Goal: Obtain resource: Obtain resource

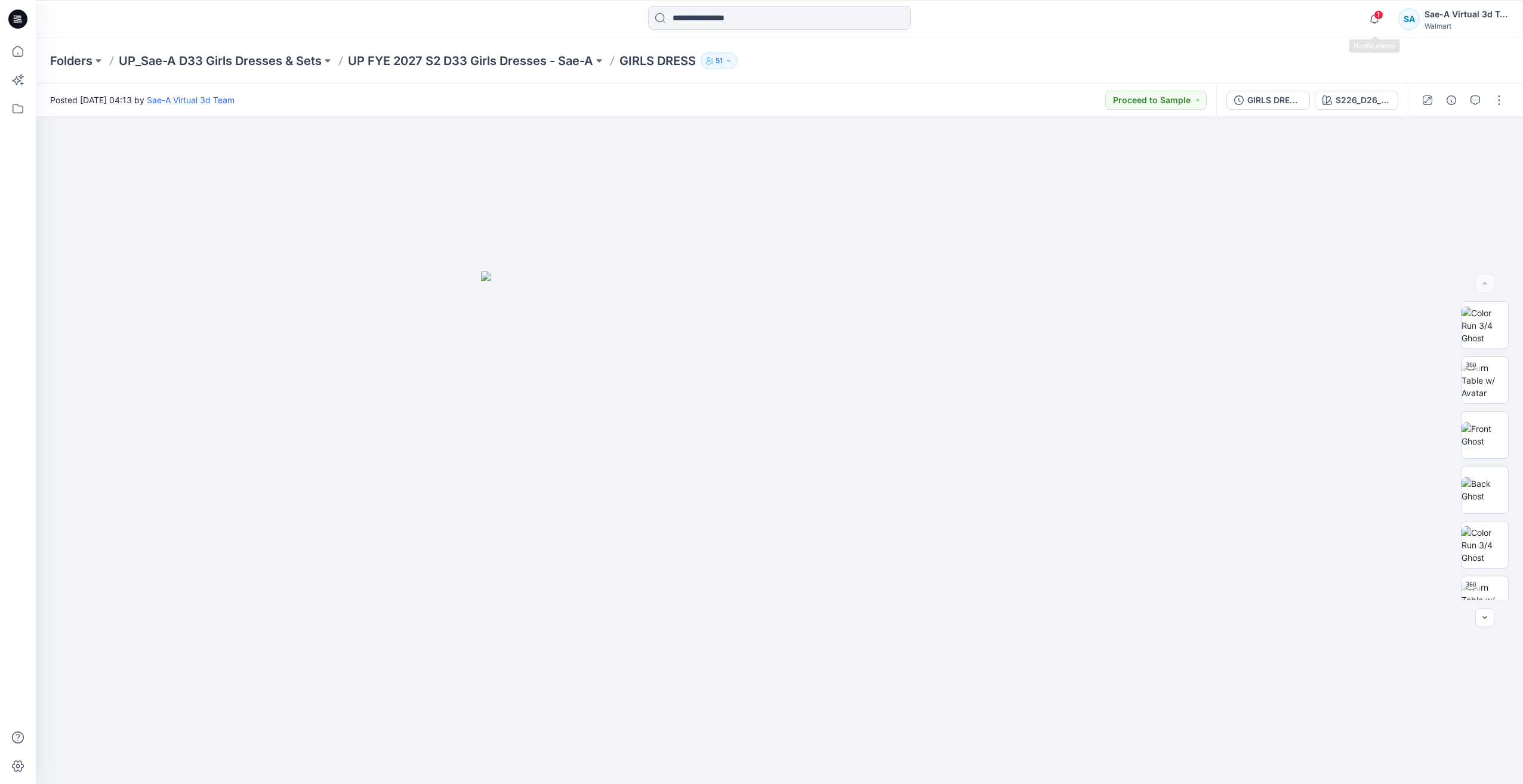
click at [1375, 16] on span "1" at bounding box center [1379, 15] width 10 height 10
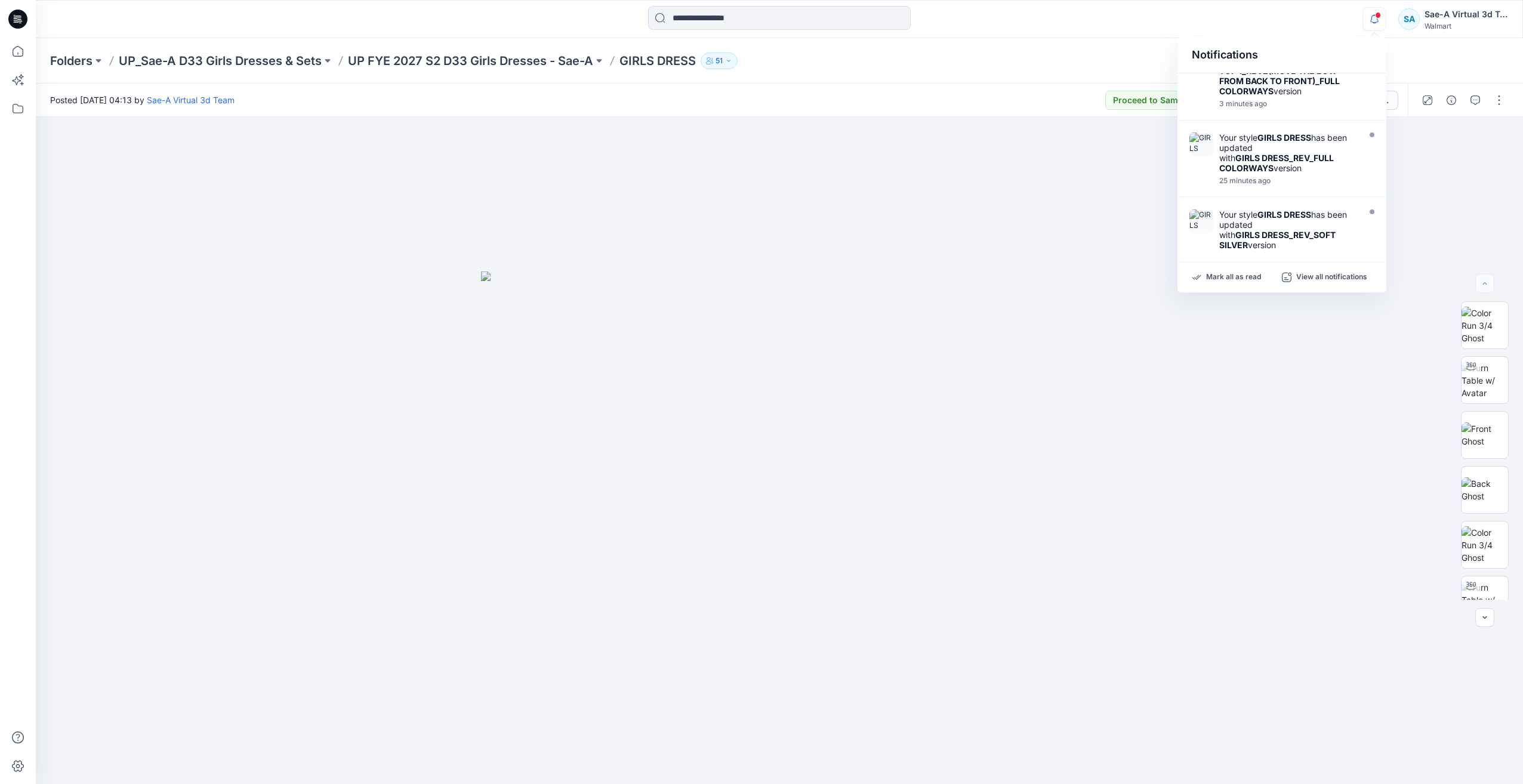
scroll to position [120, 0]
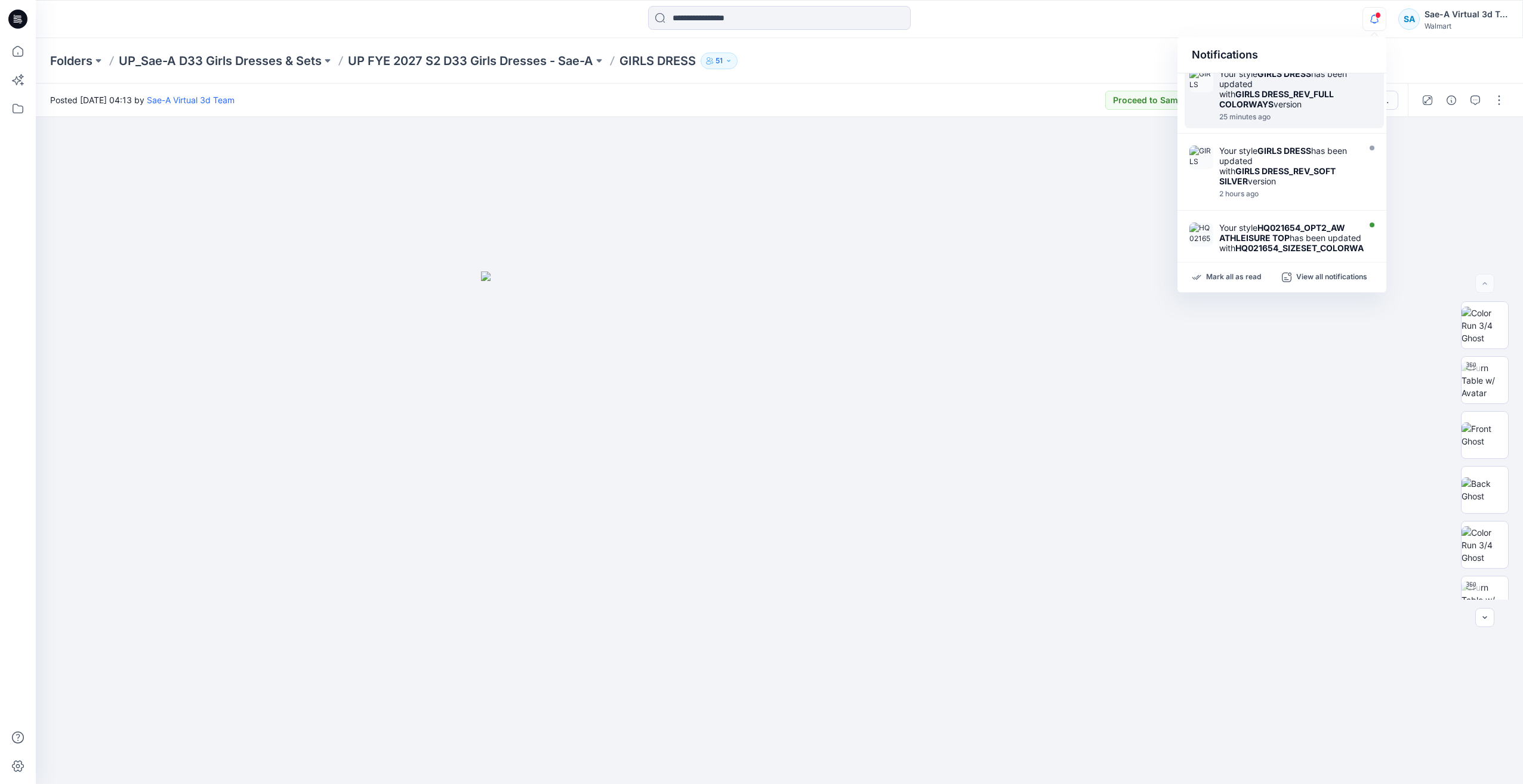
click at [1297, 101] on div "Your style GIRLS DRESS has been updated with GIRLS DRESS_REV_FULL COLORWAYS ver…" at bounding box center [1287, 89] width 137 height 40
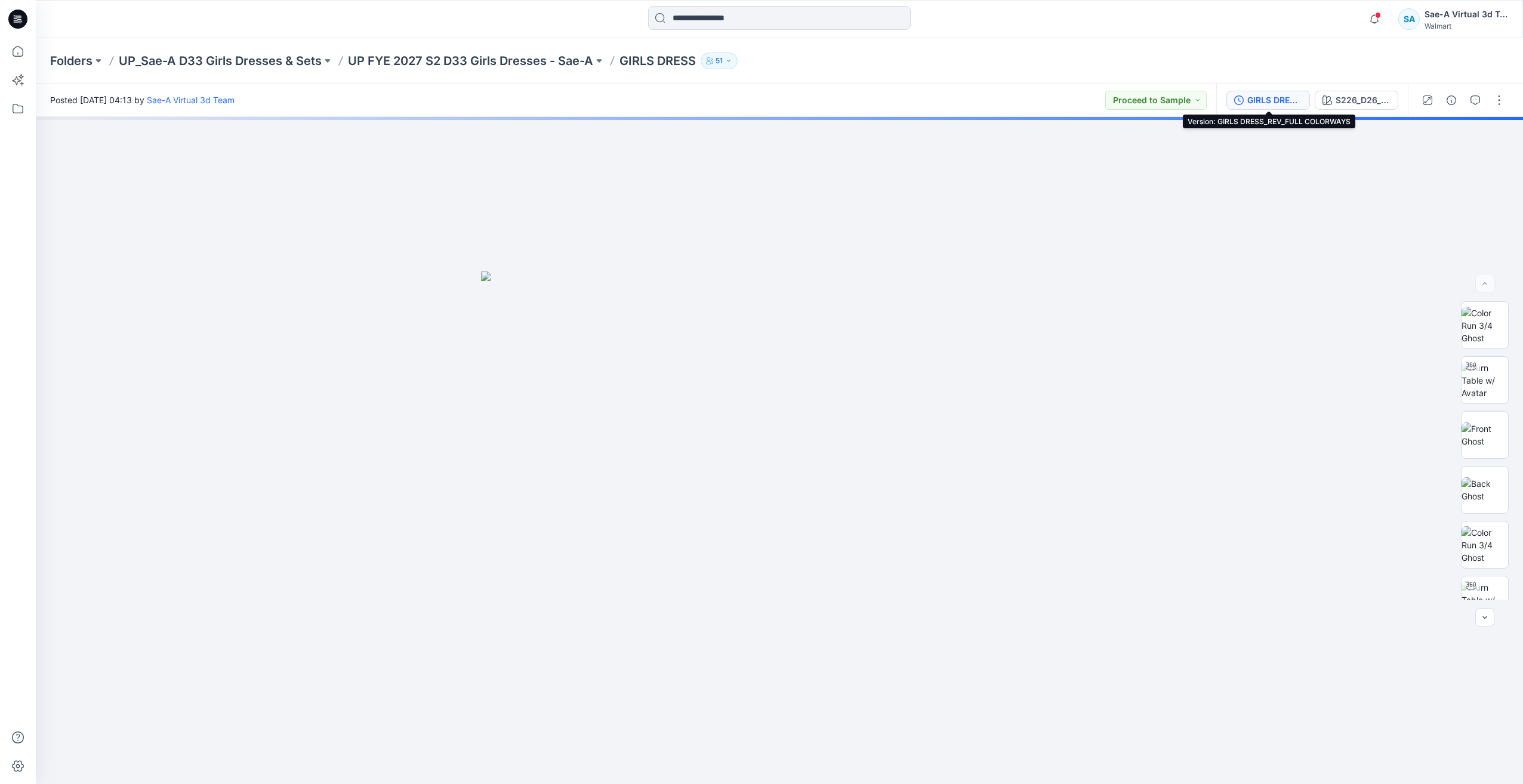
click at [1256, 100] on div "GIRLS DRESS_REV_FULL COLORWAYS" at bounding box center [1275, 100] width 55 height 13
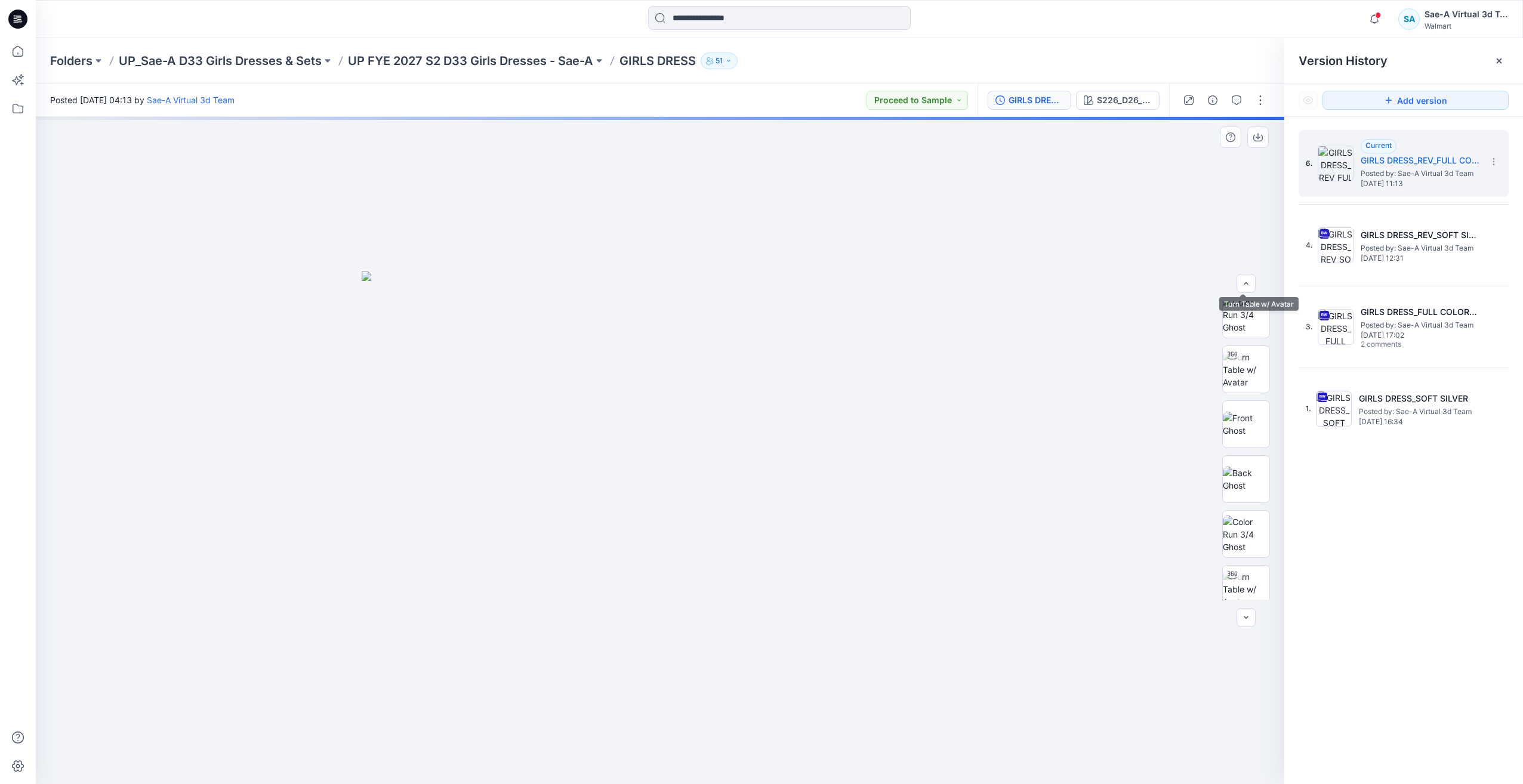
scroll to position [239, 0]
click at [1129, 98] on div "S226_D26_WN_Graphic Postcards V1_CW1_Aqua Pearl_WM_MILLSHEET" at bounding box center [1124, 100] width 55 height 13
